Goal: Find specific page/section: Find specific page/section

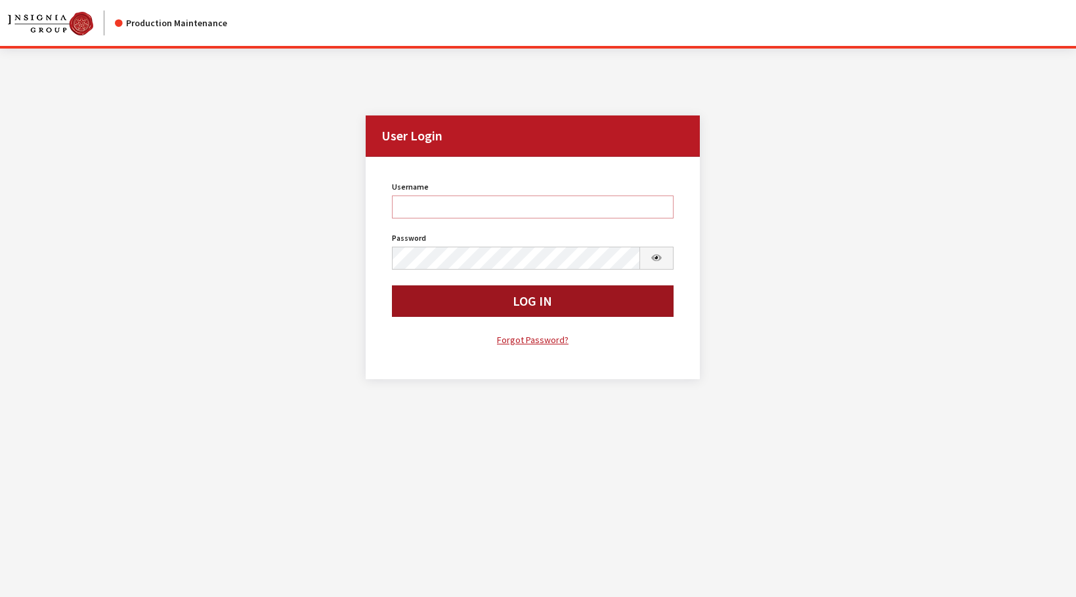
type input "rgoodwin"
click at [438, 301] on button "Log In" at bounding box center [533, 302] width 282 height 32
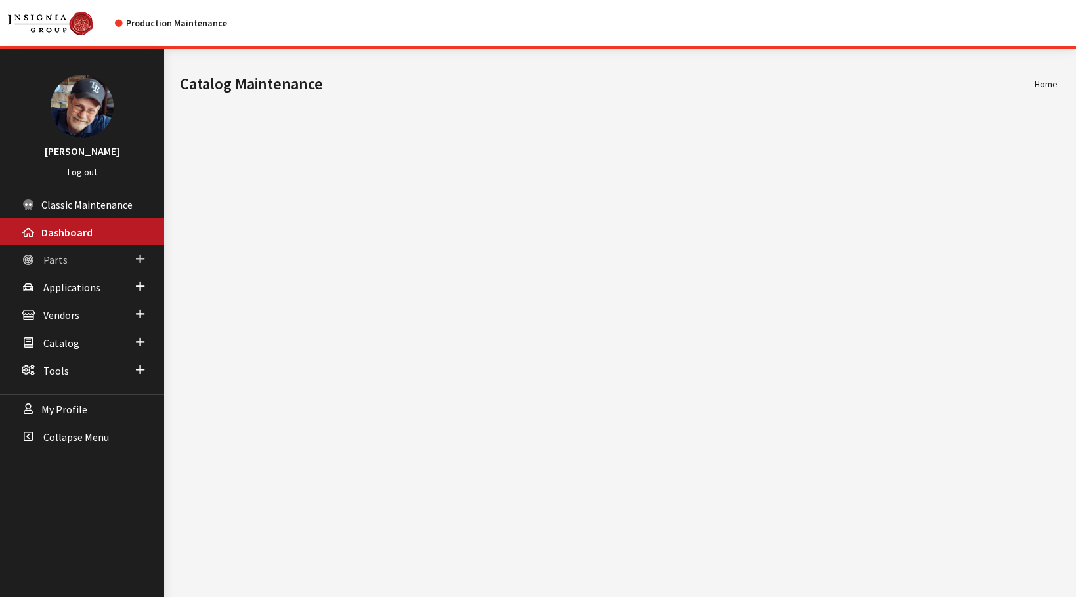
click at [53, 262] on span "Parts" at bounding box center [55, 259] width 24 height 13
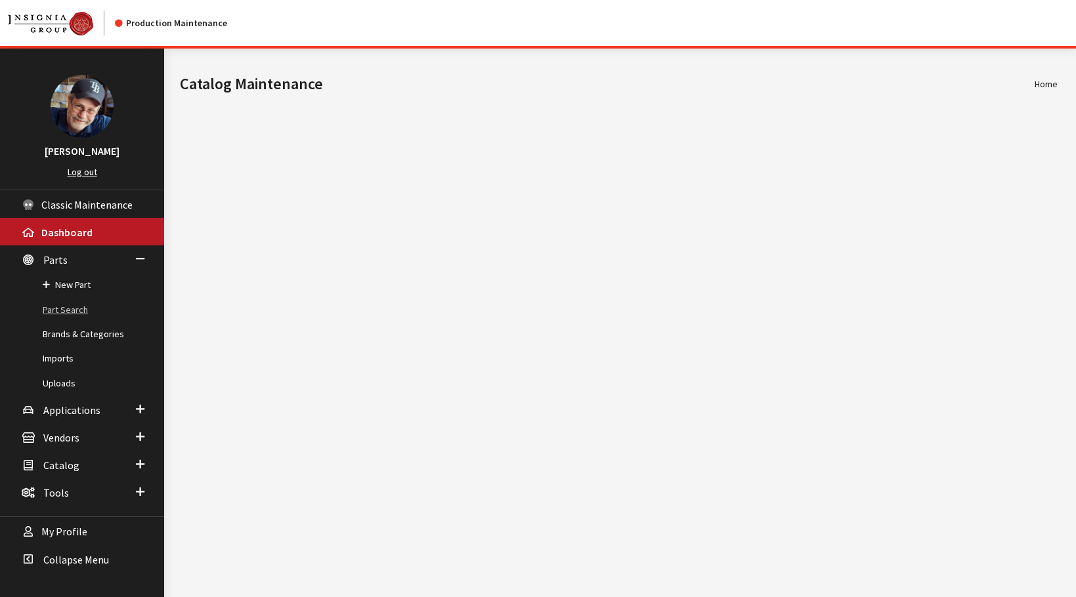
click at [66, 314] on link "Part Search" at bounding box center [82, 310] width 164 height 24
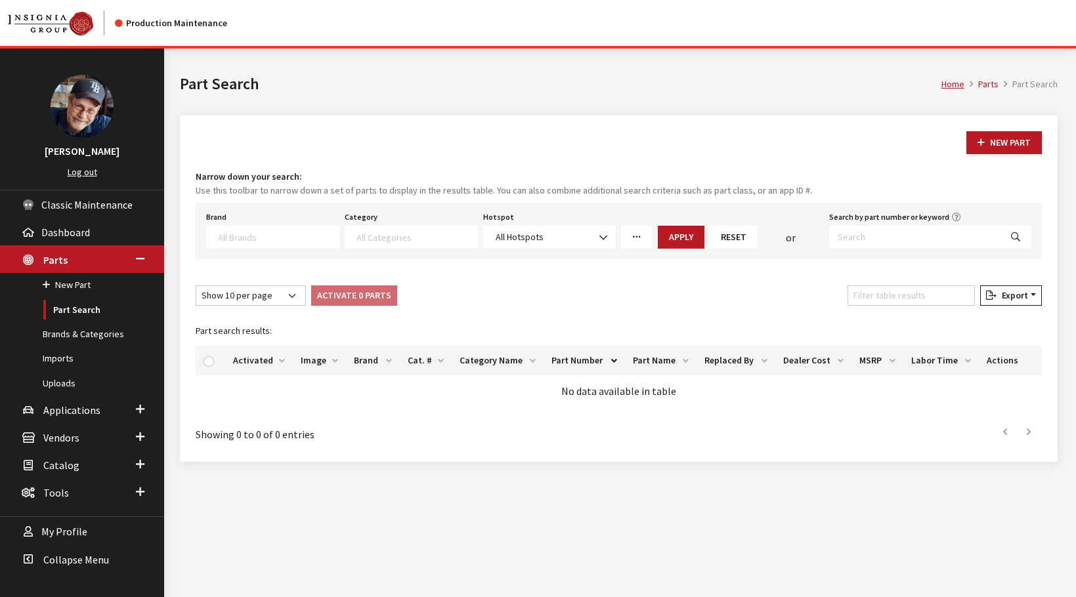
select select
click at [265, 235] on textarea "Search" at bounding box center [278, 237] width 121 height 12
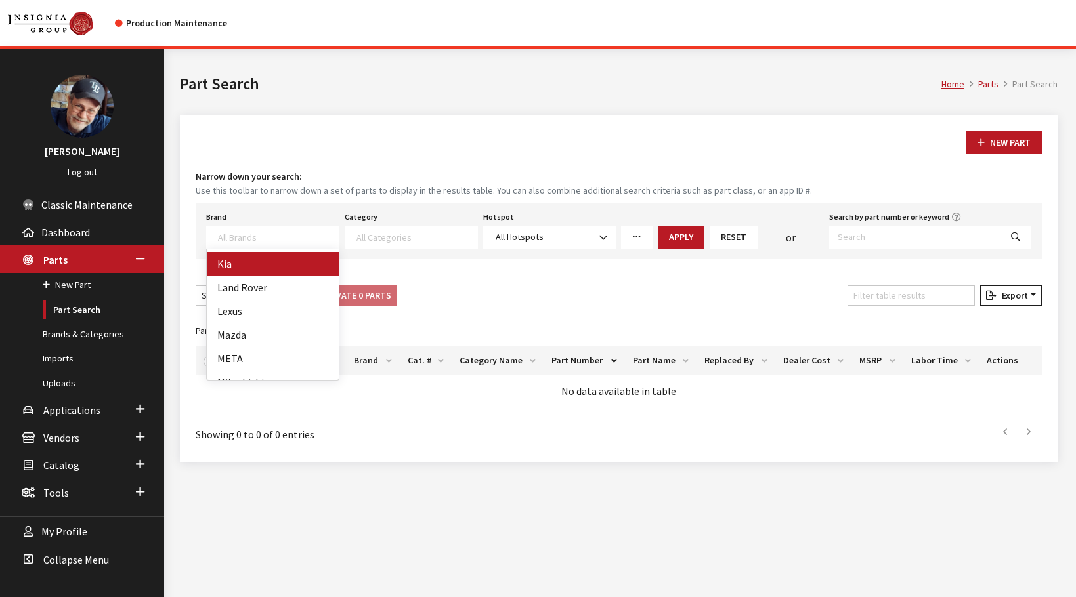
select select "58"
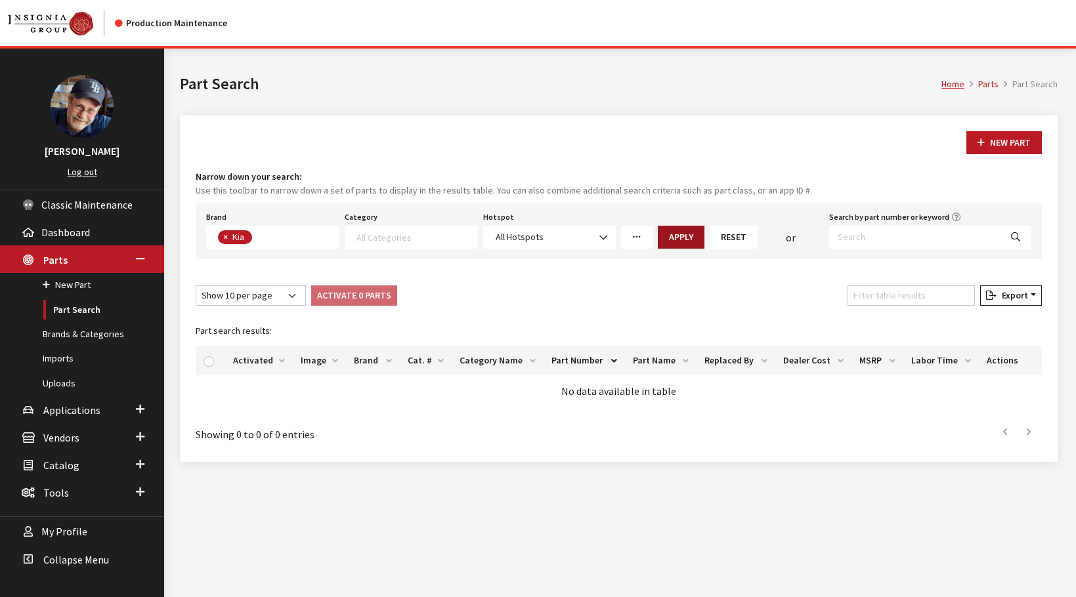
click at [679, 236] on button "Apply" at bounding box center [681, 237] width 47 height 23
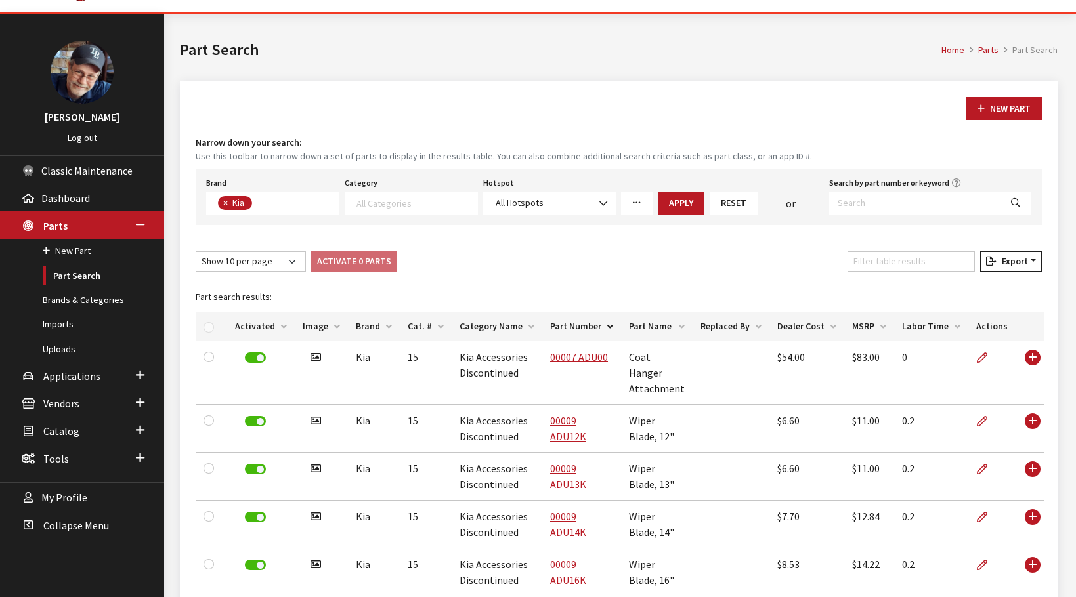
scroll to position [0, 0]
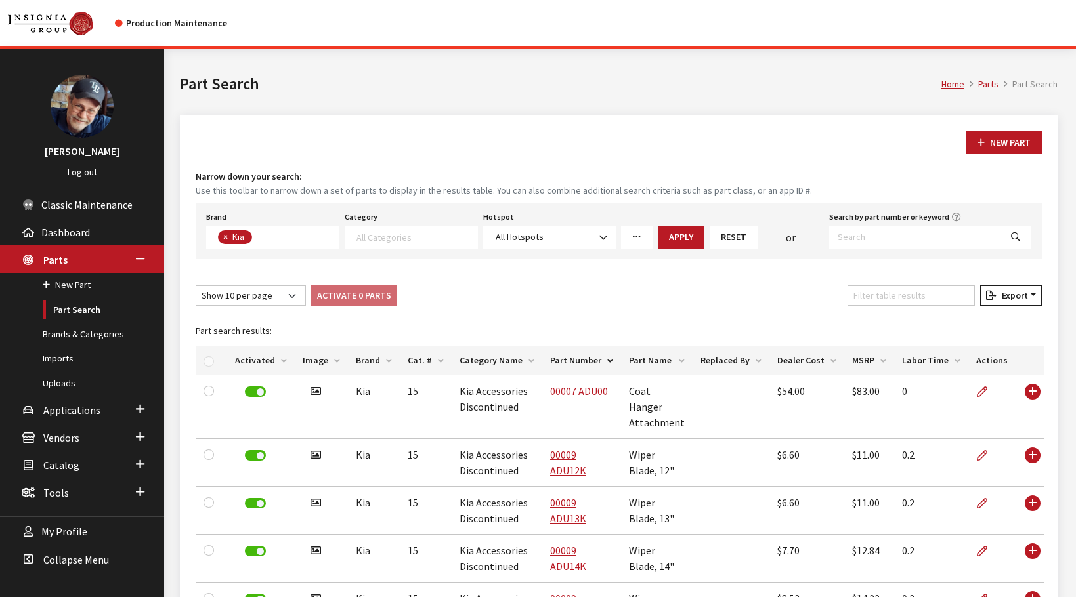
click at [431, 236] on textarea "Search" at bounding box center [416, 237] width 121 height 12
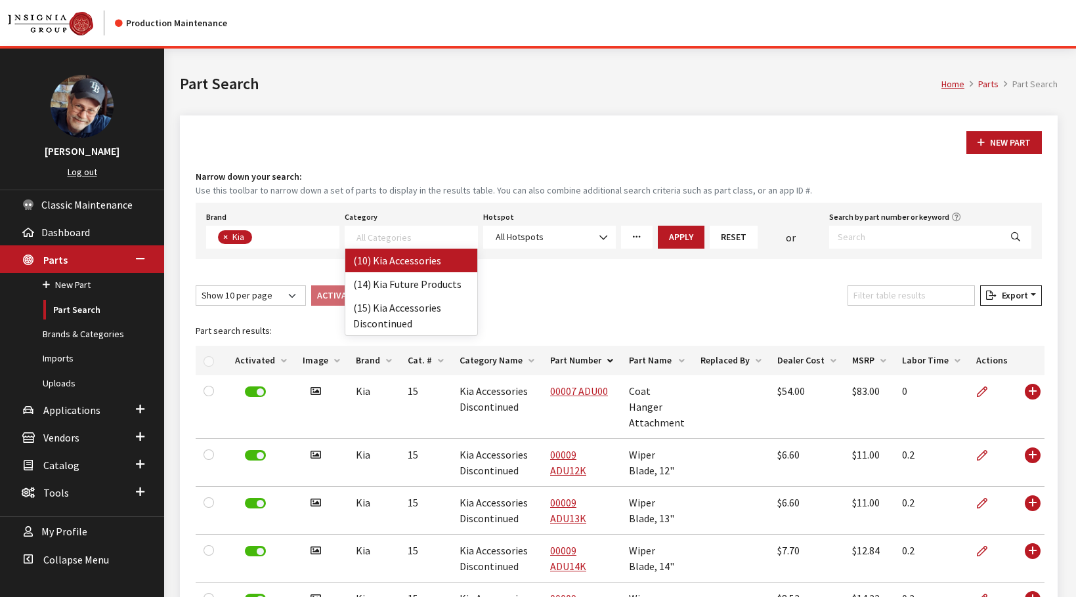
select select "238"
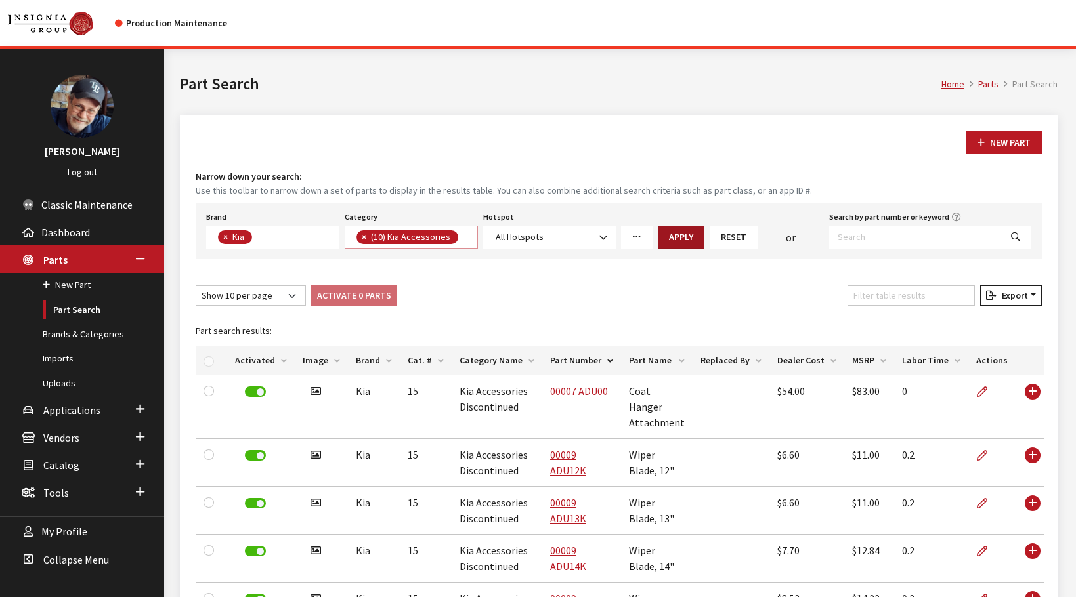
click at [682, 239] on button "Apply" at bounding box center [681, 237] width 47 height 23
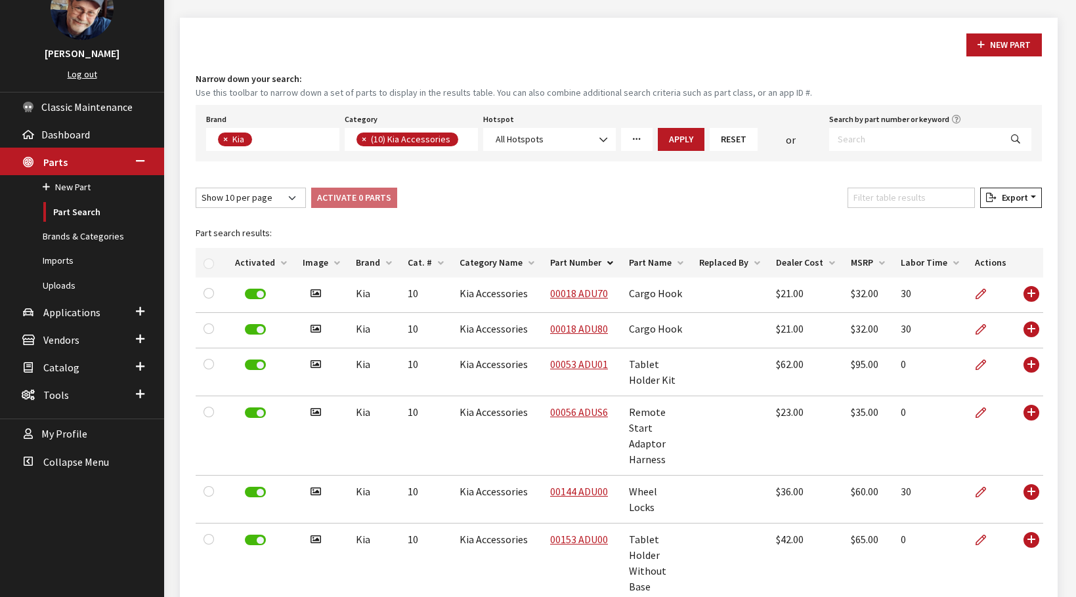
scroll to position [108, 0]
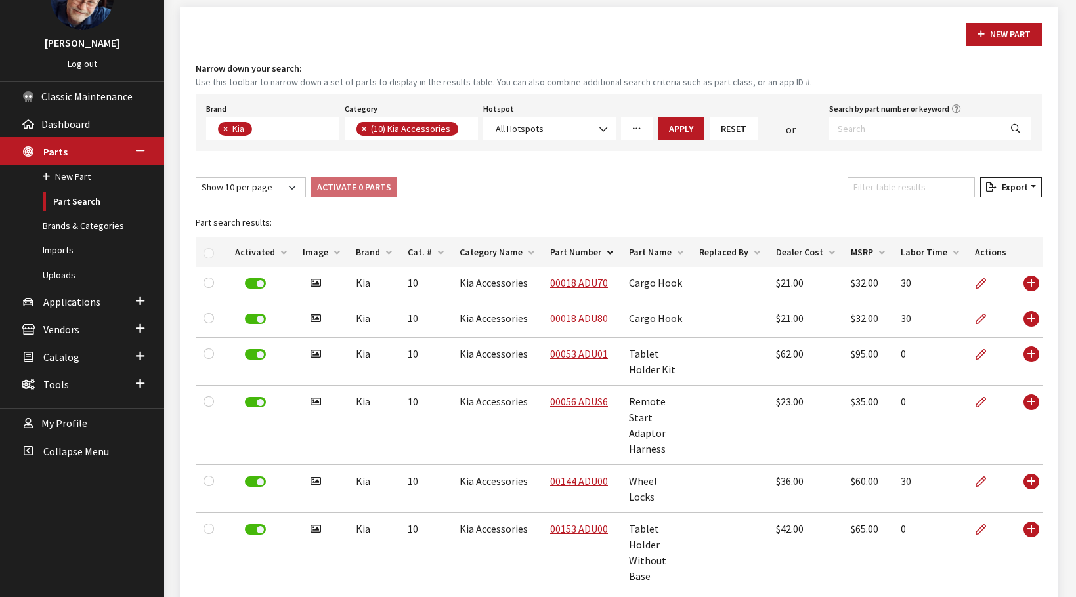
click at [362, 129] on span "×" at bounding box center [364, 129] width 5 height 12
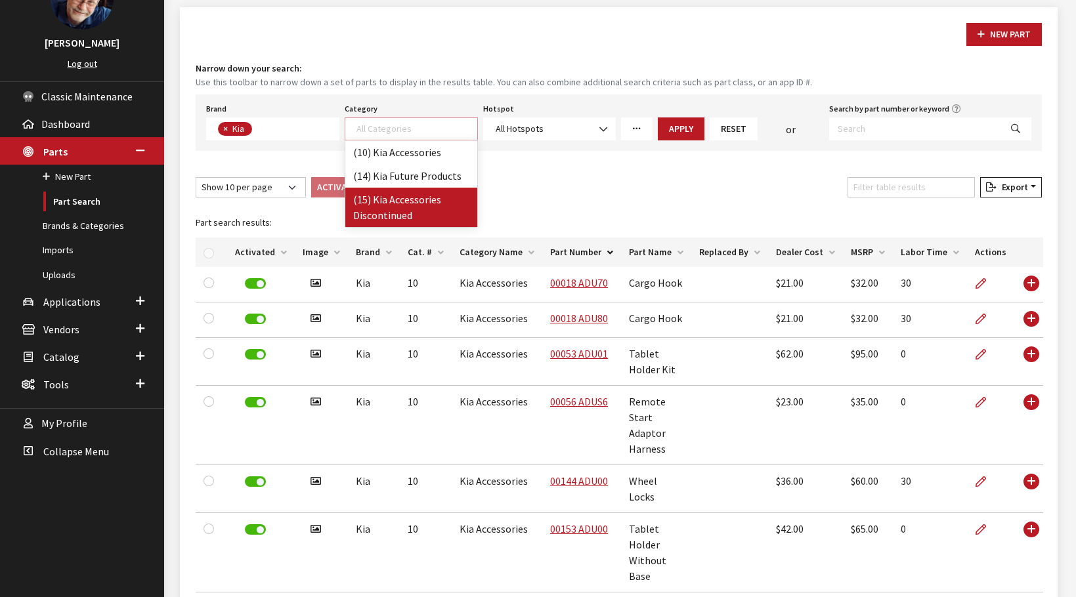
select select "242"
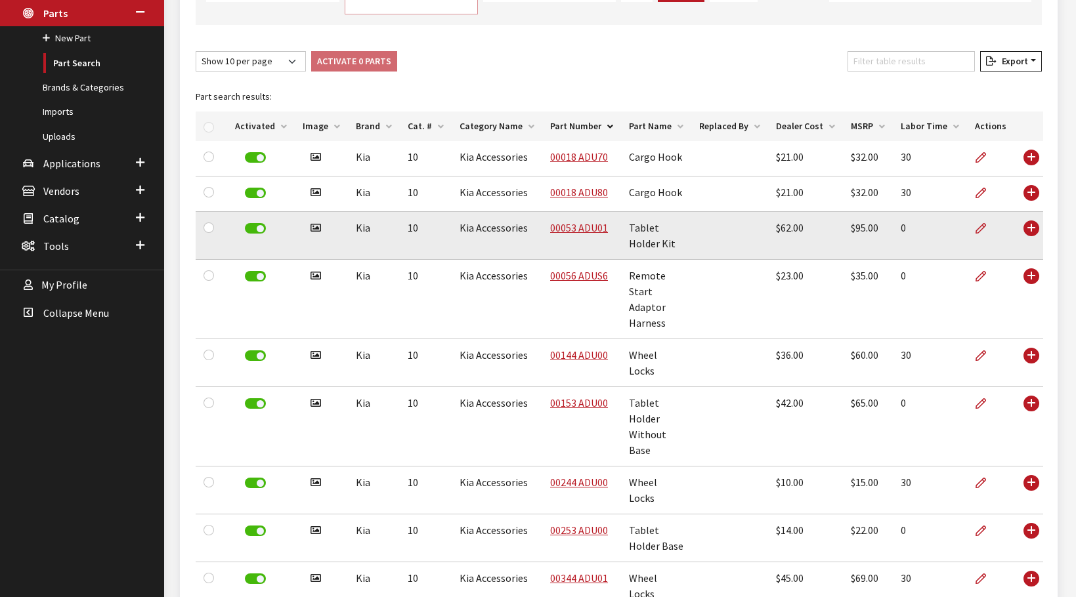
scroll to position [70, 0]
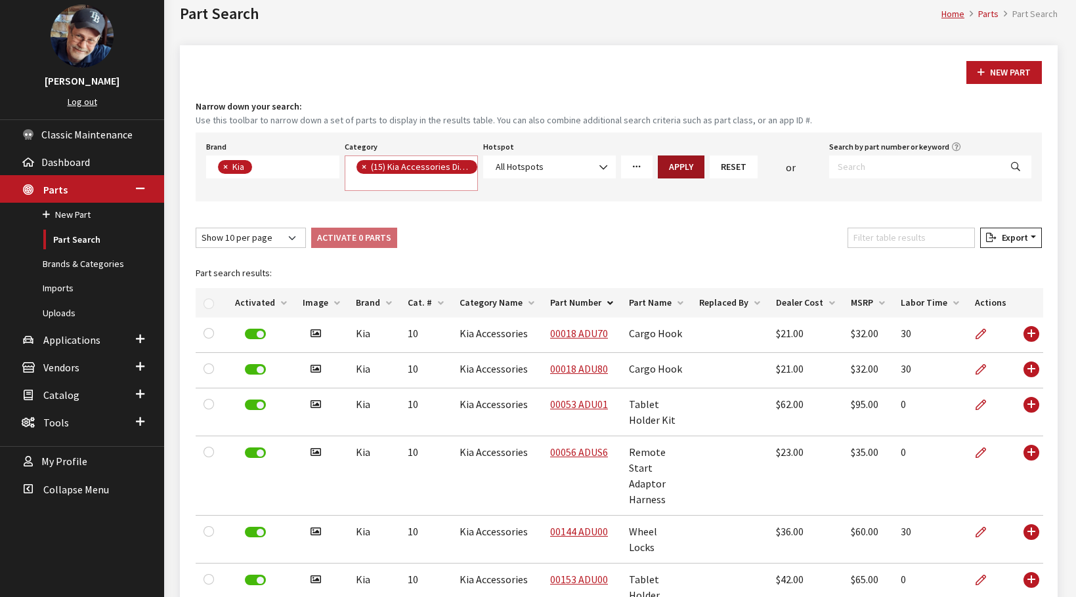
click at [684, 166] on button "Apply" at bounding box center [681, 167] width 47 height 23
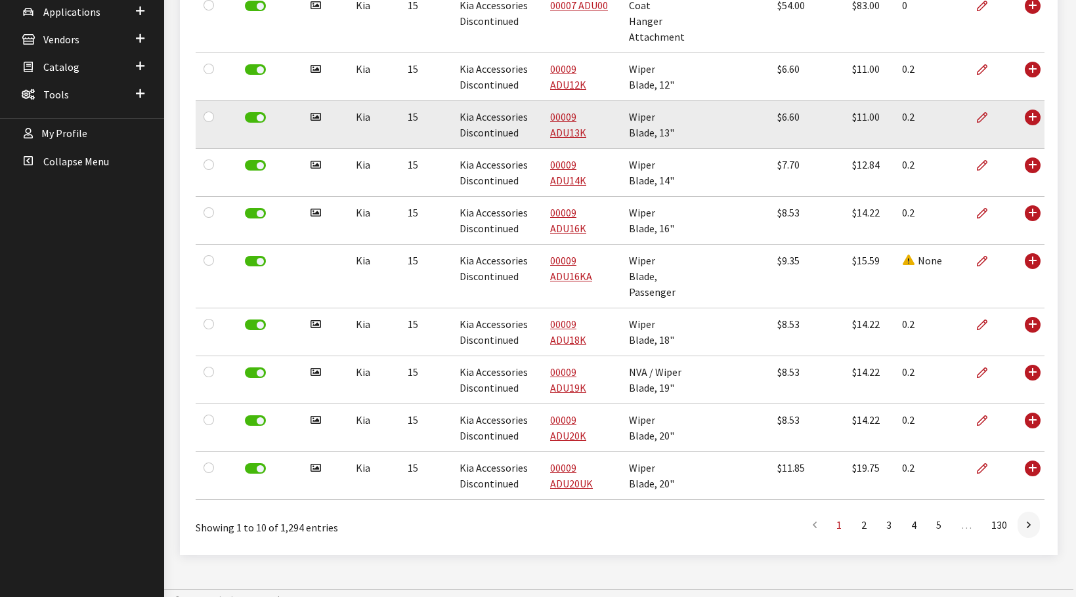
scroll to position [412, 0]
